Goal: Task Accomplishment & Management: Use online tool/utility

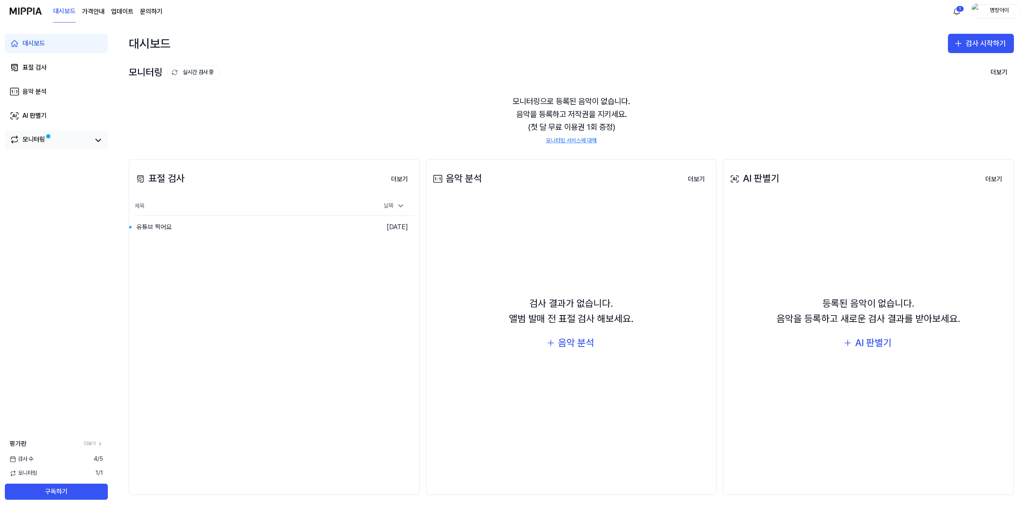
click at [36, 133] on div "모니터링" at bounding box center [56, 139] width 103 height 19
click at [56, 74] on link "표절 검사" at bounding box center [56, 67] width 103 height 19
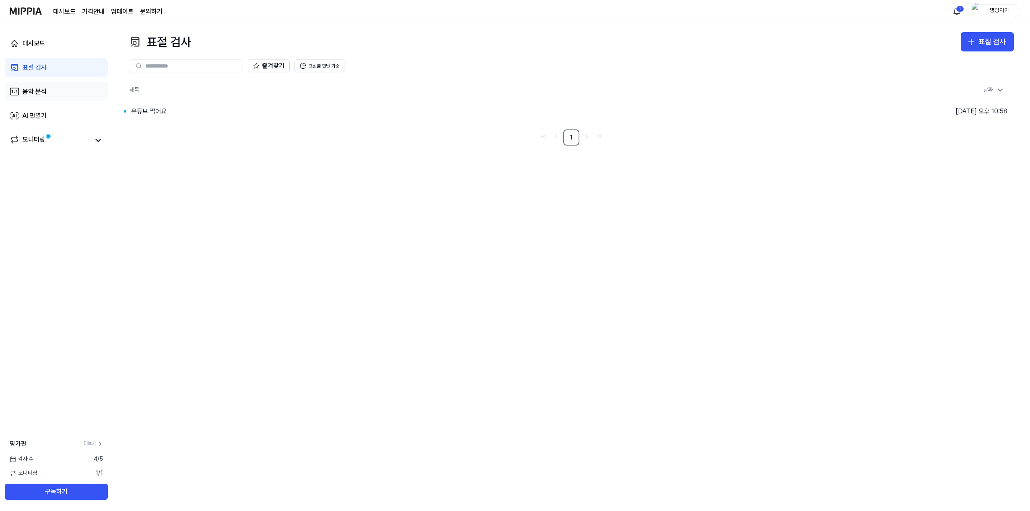
click at [52, 91] on link "음악 분석" at bounding box center [56, 91] width 103 height 19
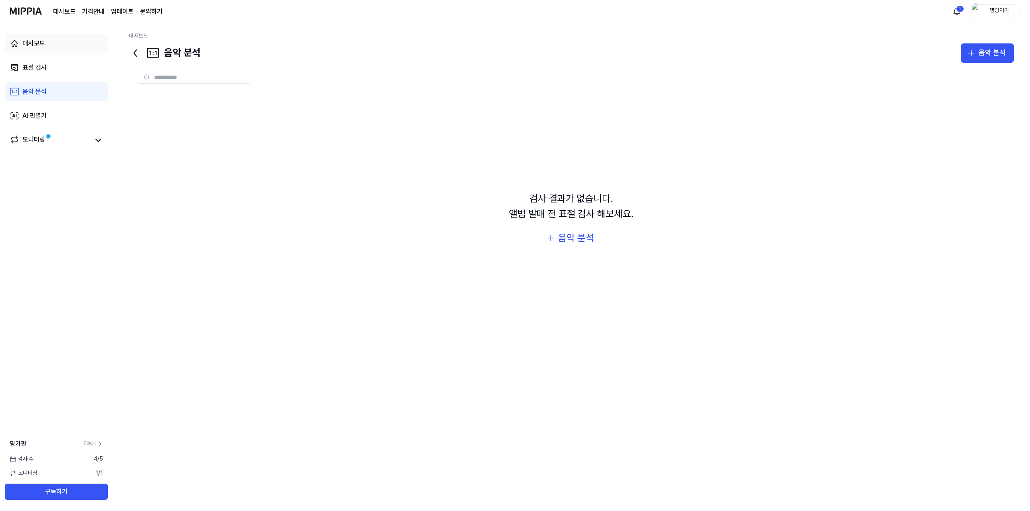
click at [56, 44] on link "대시보드" at bounding box center [56, 43] width 103 height 19
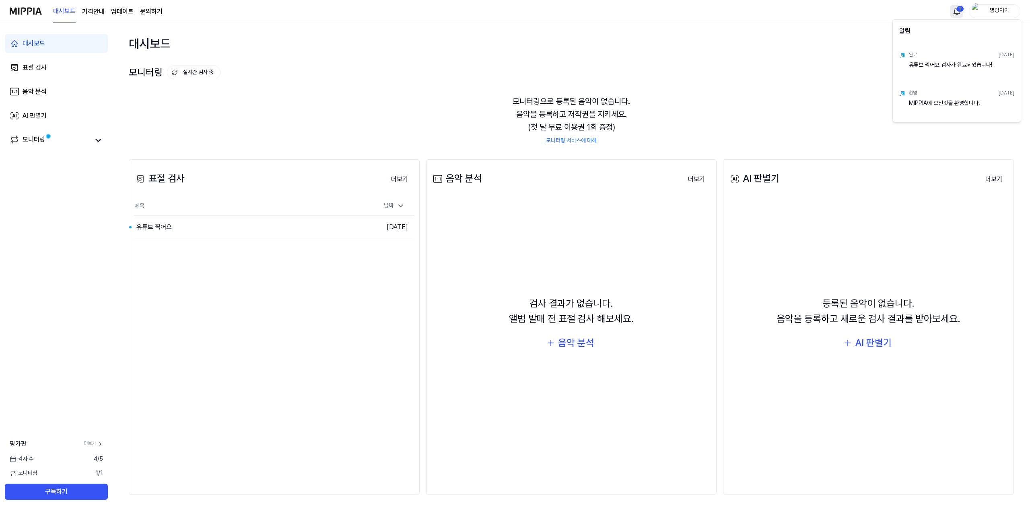
click at [959, 8] on html "대시보드 가격안내 업데이트 문의하기 1 명랑아이 대시보드 표절 검사 음악 분석 AI 판별기 모니터링 평가판 더보기 검사 [DATE] 모니터링 …" at bounding box center [515, 255] width 1030 height 511
click at [959, 62] on div "유튜브 찍어요 검사가 완료되었습니다!" at bounding box center [961, 69] width 105 height 16
click at [826, 69] on html "대시보드 가격안내 업데이트 문의하기 명랑아이 대시보드 표절 검사 음악 분석 AI 판별기 모니터링 평가판 더보기 검사 [DATE] 모니터링 1 …" at bounding box center [515, 255] width 1030 height 511
click at [955, 11] on html "대시보드 가격안내 업데이트 문의하기 명랑아이 대시보드 표절 검사 음악 분석 AI 판별기 모니터링 평가판 더보기 검사 [DATE] 모니터링 1 …" at bounding box center [515, 255] width 1030 height 511
click at [963, 60] on div "완료 [DATE]" at bounding box center [961, 55] width 105 height 12
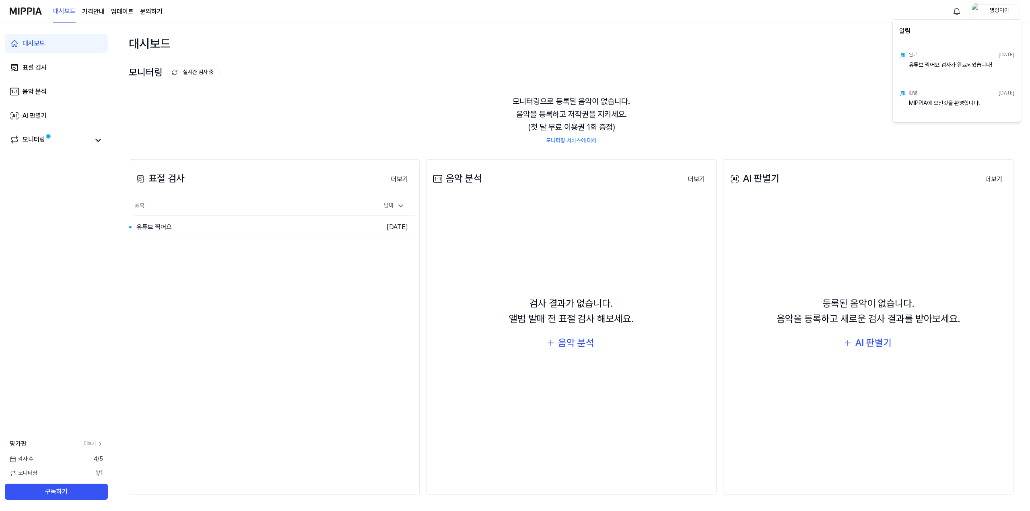
click at [802, 102] on html "대시보드 가격안내 업데이트 문의하기 명랑아이 대시보드 표절 검사 음악 분석 AI 판별기 모니터링 평가판 더보기 검사 [DATE] 모니터링 1 …" at bounding box center [515, 255] width 1030 height 511
click at [69, 139] on link "모니터링" at bounding box center [50, 140] width 80 height 11
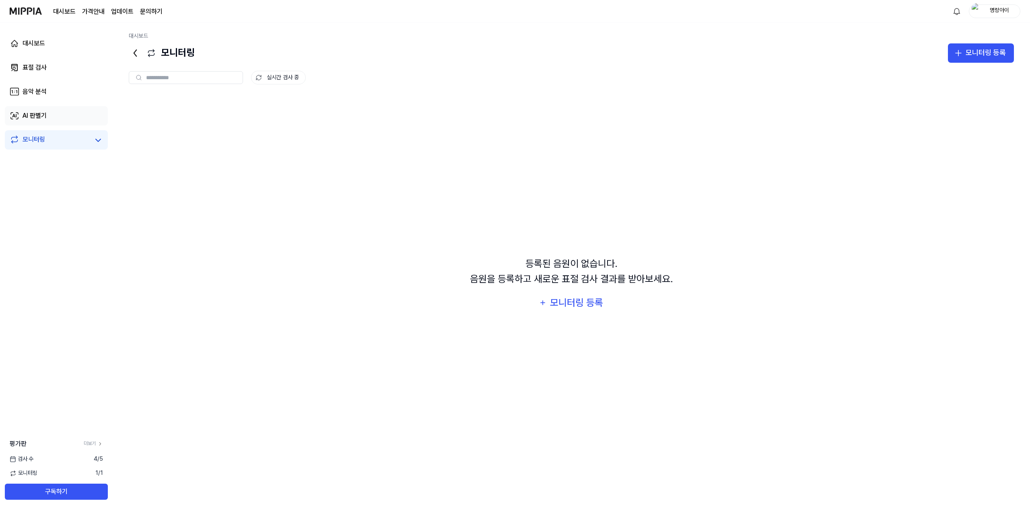
click at [69, 123] on link "AI 판별기" at bounding box center [56, 115] width 103 height 19
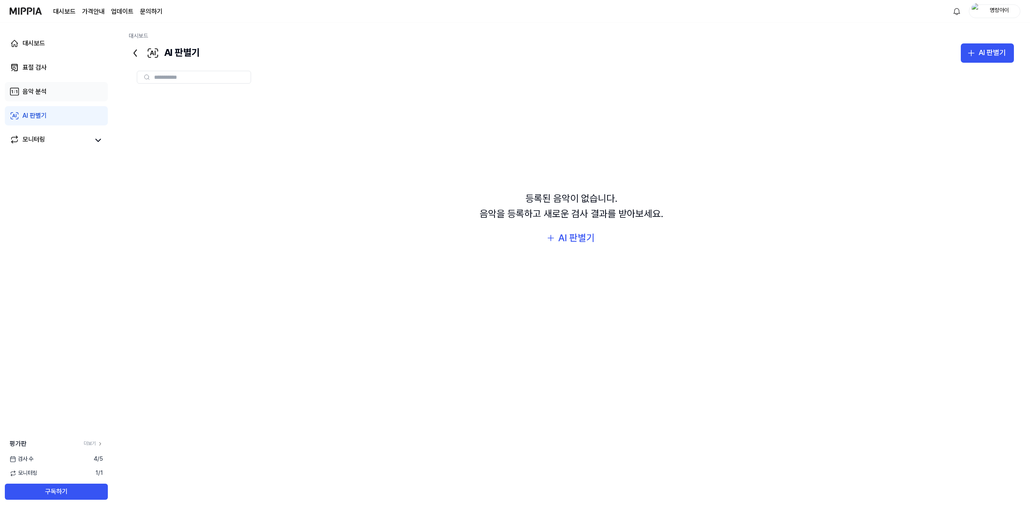
click at [66, 93] on link "음악 분석" at bounding box center [56, 91] width 103 height 19
click at [62, 74] on link "표절 검사" at bounding box center [56, 67] width 103 height 19
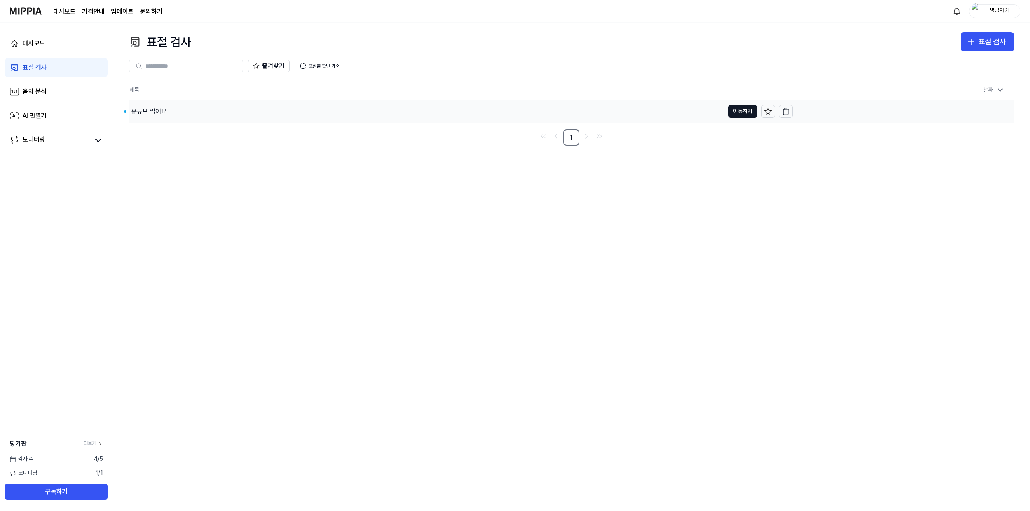
click at [150, 103] on div "유튜브 찍어요" at bounding box center [426, 111] width 595 height 23
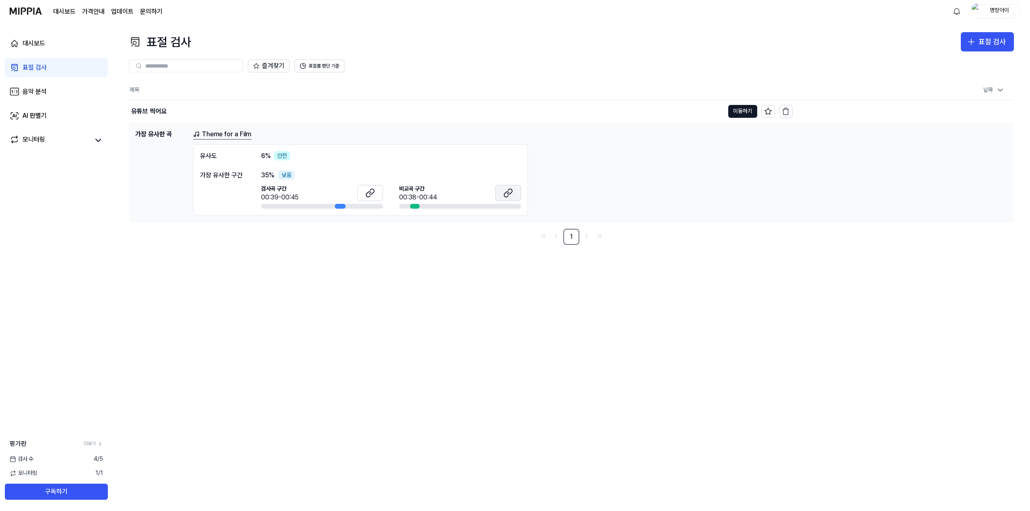
click at [502, 196] on button at bounding box center [508, 193] width 26 height 16
click at [373, 196] on icon at bounding box center [370, 193] width 10 height 10
